Goal: Find specific page/section: Locate a particular part of the current website

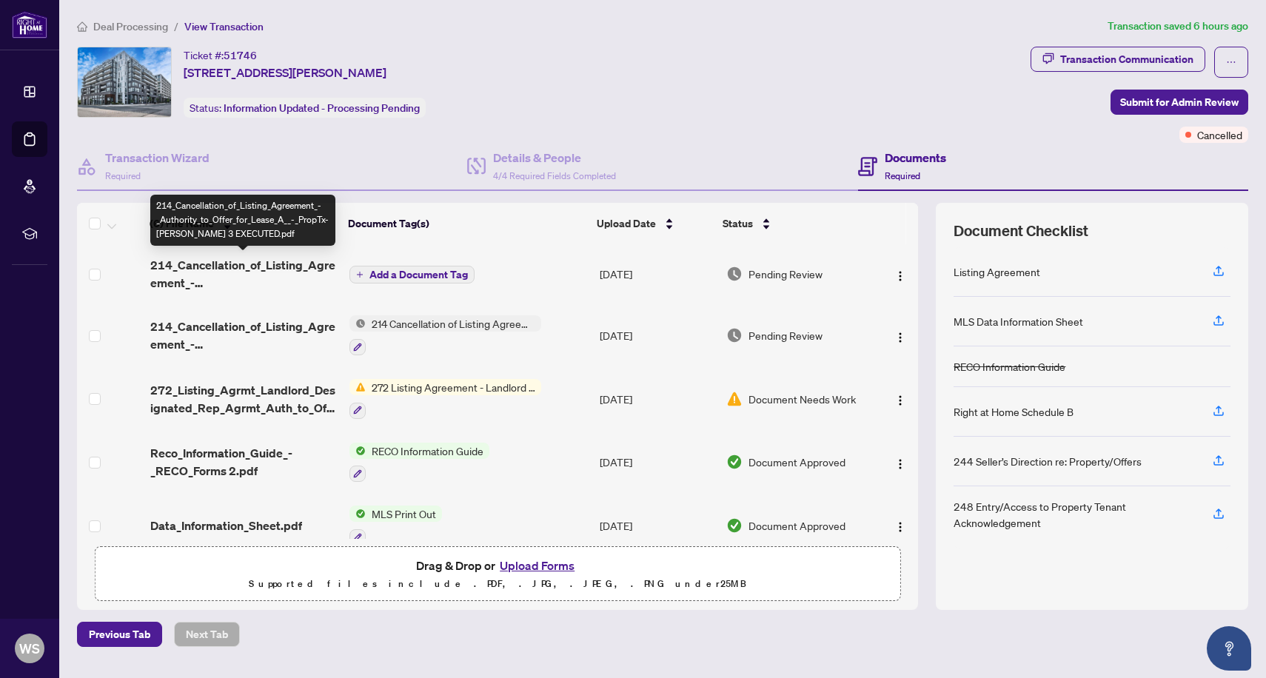
click at [276, 268] on span "214_Cancellation_of_Listing_Agreement_-_Authority_to_Offer_for_Lease_A__-_PropT…" at bounding box center [244, 274] width 188 height 36
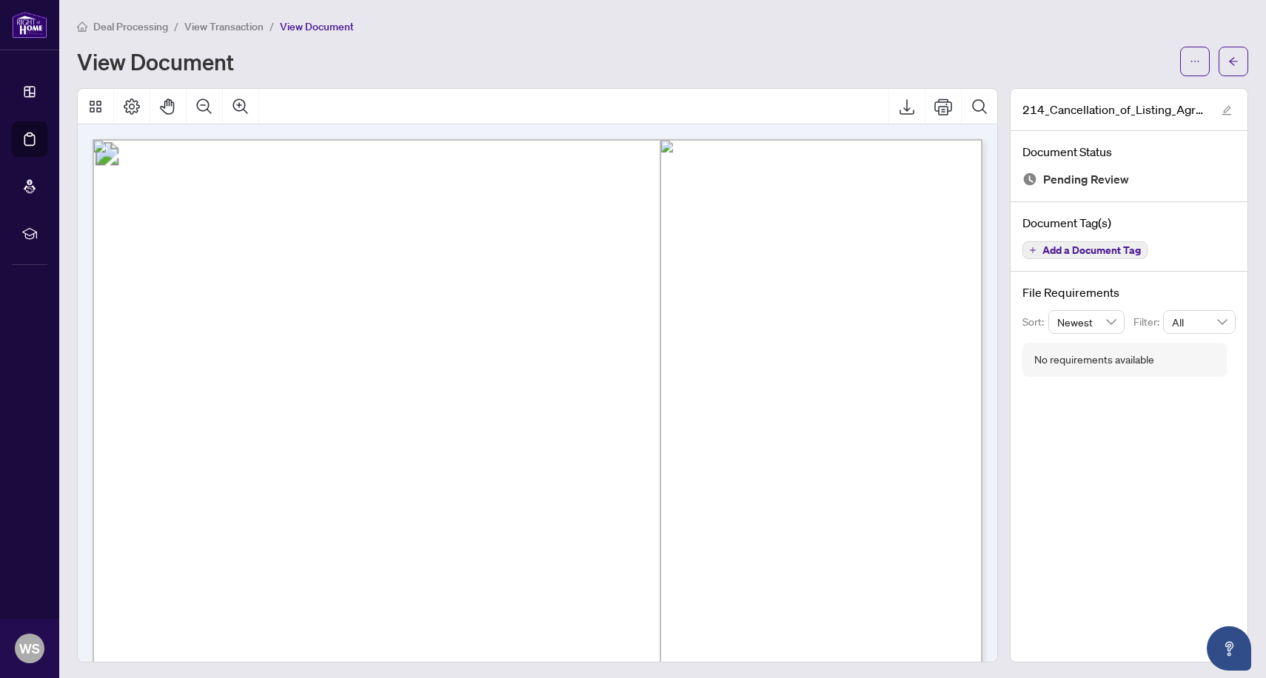
scroll to position [643, 0]
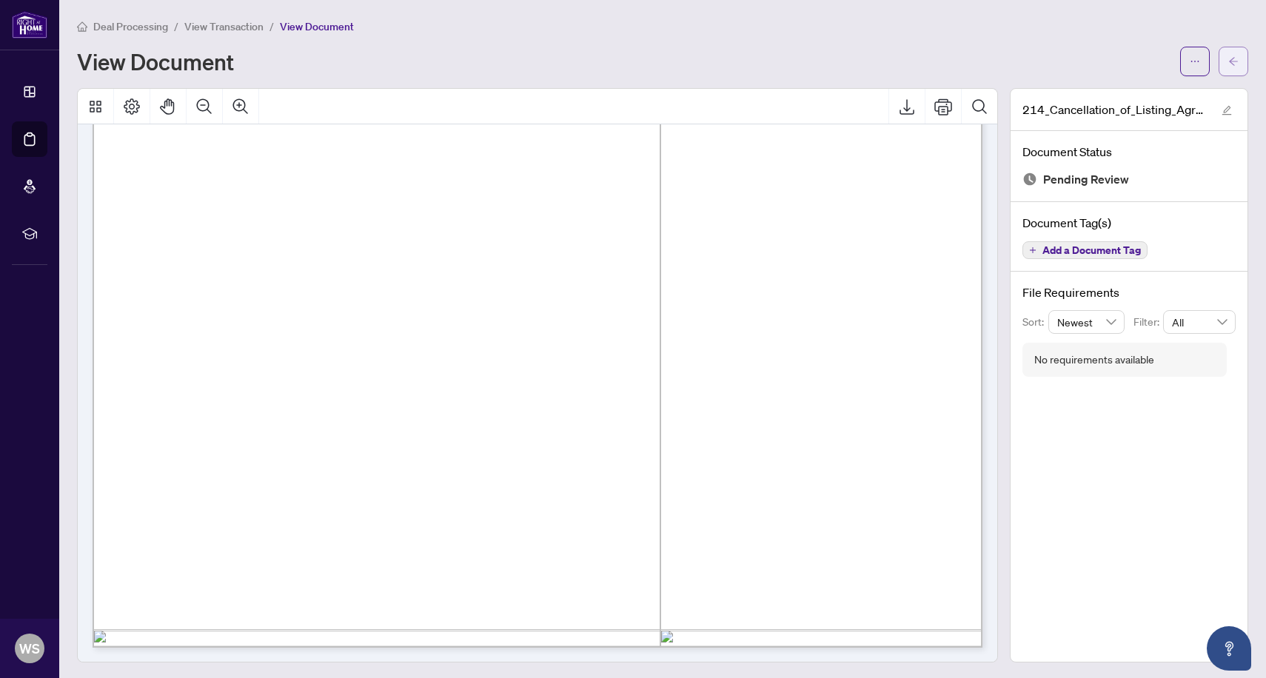
click at [1233, 55] on span "button" at bounding box center [1233, 62] width 10 height 24
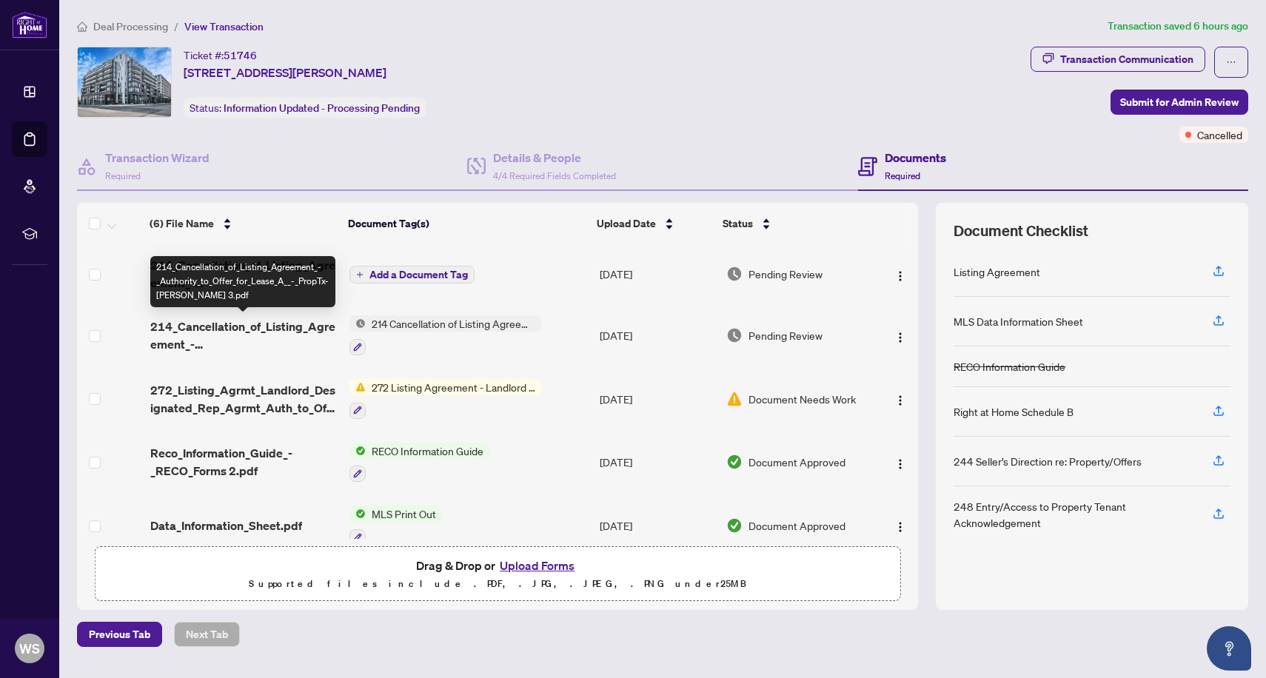
click at [286, 330] on span "214_Cancellation_of_Listing_Agreement_-_Authority_to_Offer_for_Lease_A__-_PropT…" at bounding box center [244, 336] width 188 height 36
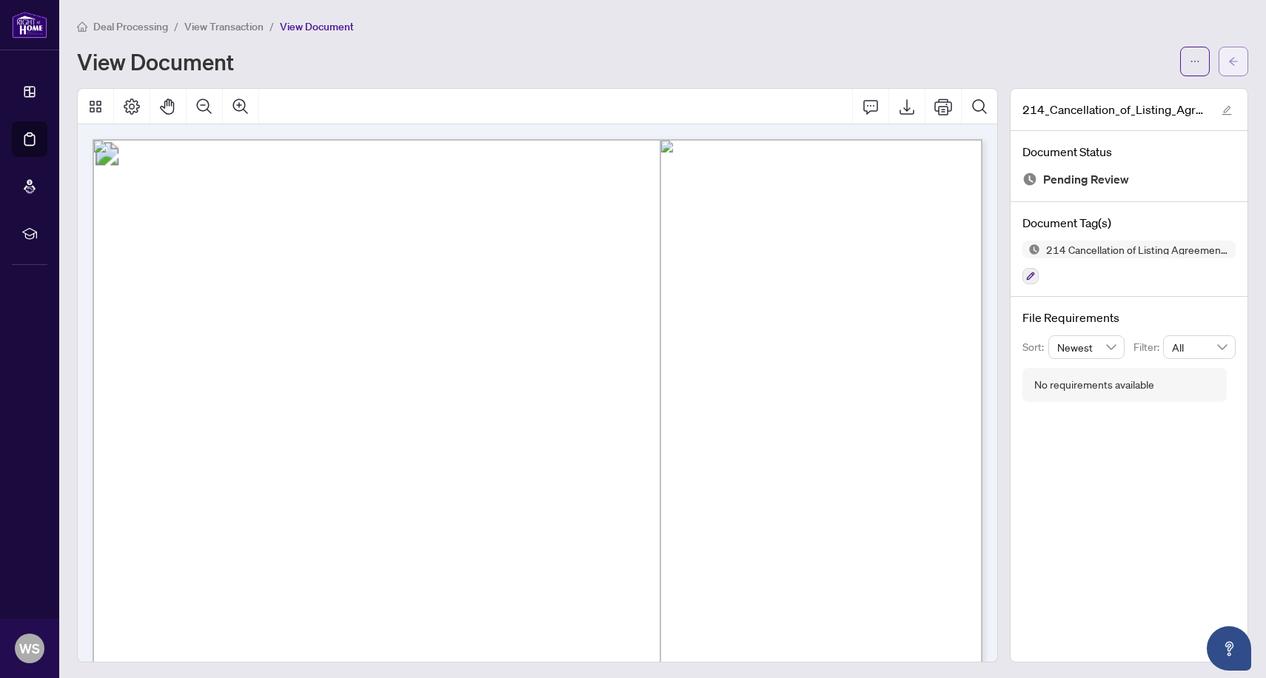
click at [1239, 56] on button "button" at bounding box center [1234, 62] width 30 height 30
